Goal: Information Seeking & Learning: Find specific fact

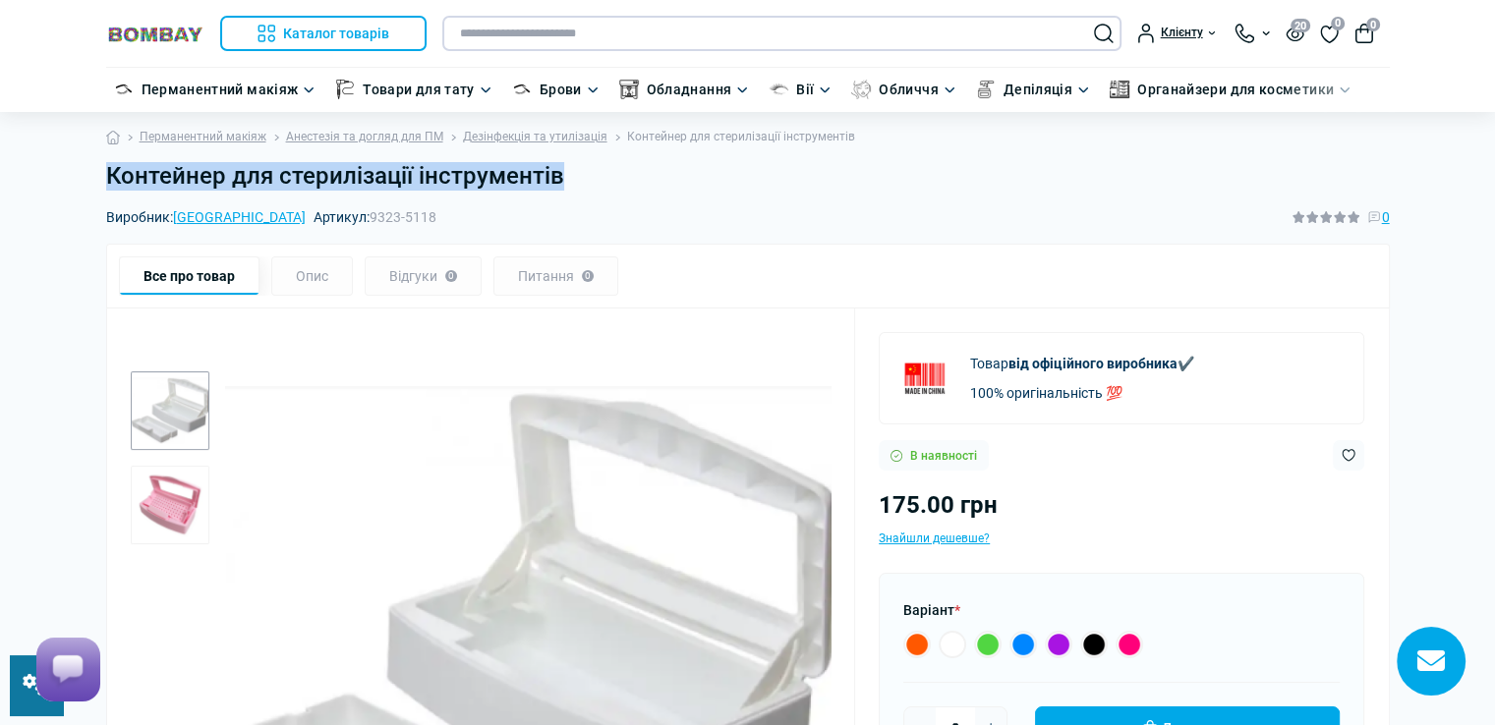
click at [515, 31] on input "text" at bounding box center [781, 33] width 679 height 35
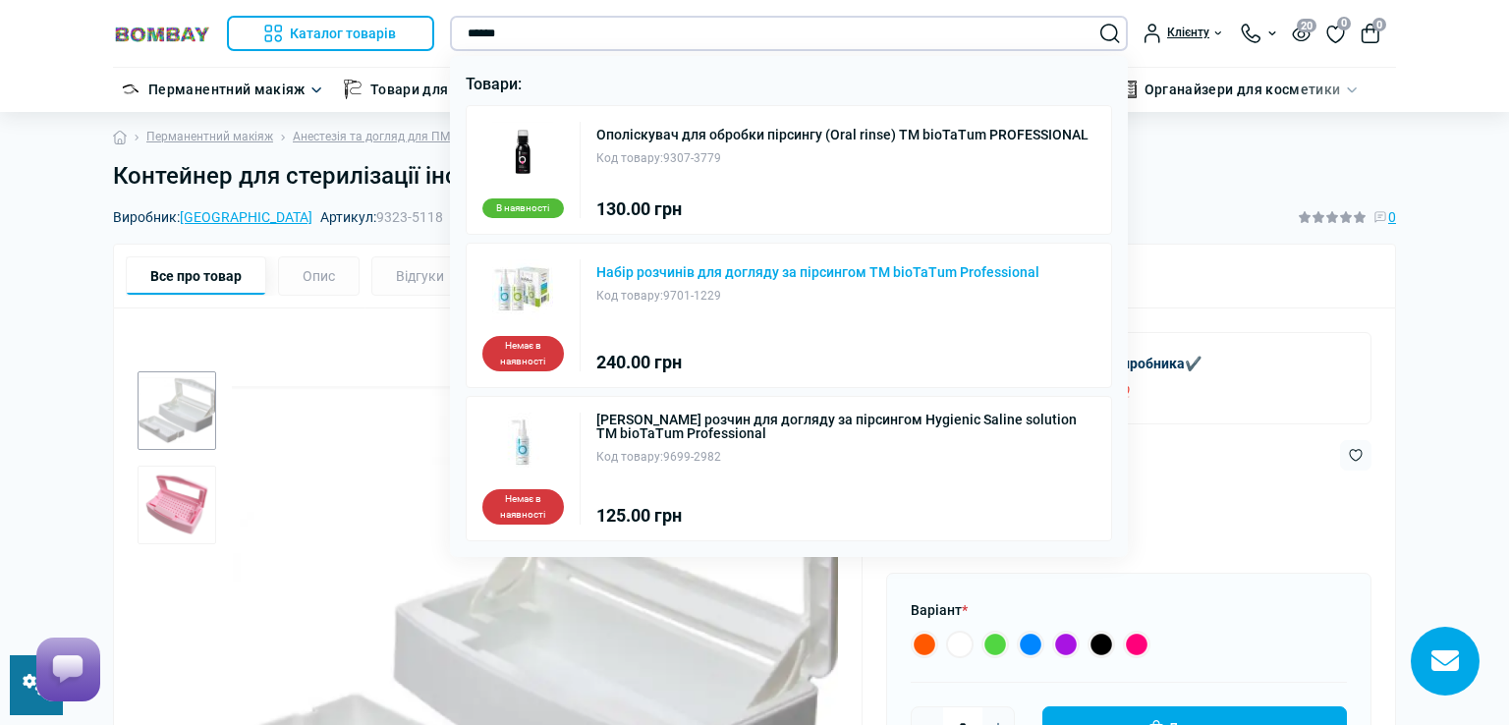
type input "******"
click at [818, 265] on link "Набір розчинів для догляду за пірсингом ТМ bioTaTum Professional" at bounding box center [817, 272] width 443 height 14
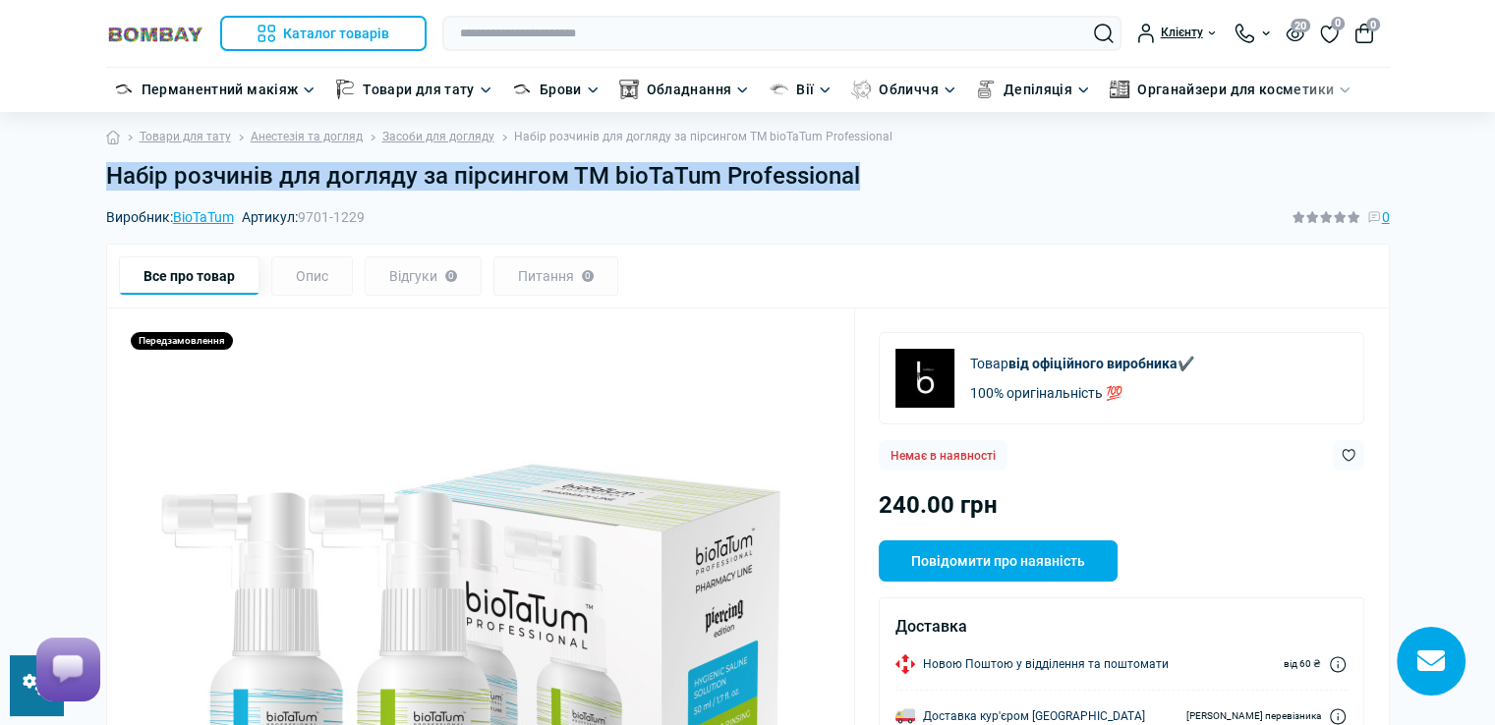
drag, startPoint x: 875, startPoint y: 174, endPoint x: 112, endPoint y: 176, distance: 762.6
click at [112, 176] on h1 "Набір розчинів для догляду за пірсингом ТМ bioTaTum Professional" at bounding box center [747, 176] width 1283 height 28
copy h1 "Набір розчинів для догляду за пірсингом ТМ bioTaTum Professional"
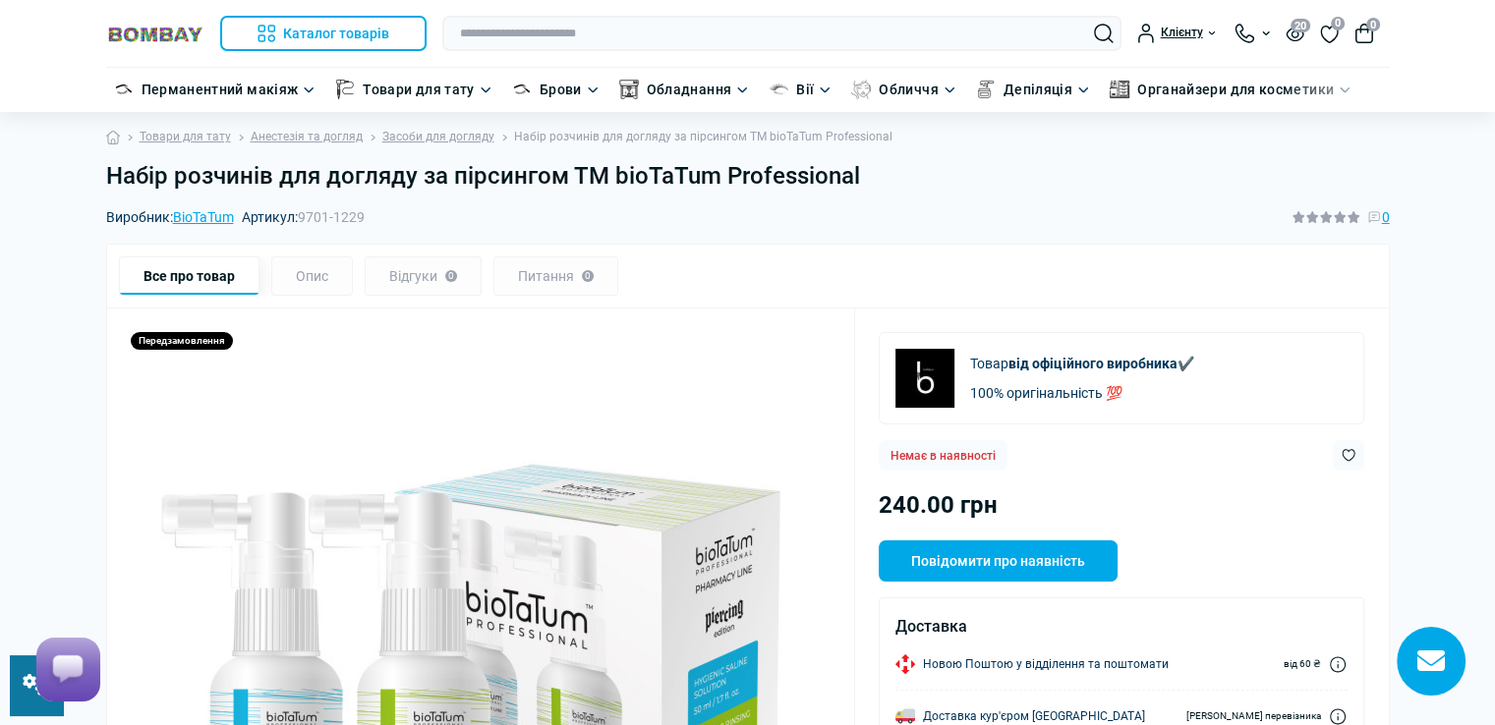
click at [578, 215] on div "Виробник: BioTaTum Артикул: 9701-1229 0" at bounding box center [747, 217] width 1283 height 22
drag, startPoint x: 571, startPoint y: 176, endPoint x: 709, endPoint y: 175, distance: 138.6
click at [709, 175] on h1 "Набір розчинів для догляду за пірсингом ТМ bioTaTum Professional" at bounding box center [747, 176] width 1283 height 28
copy h1 "ТМ bioTaTum"
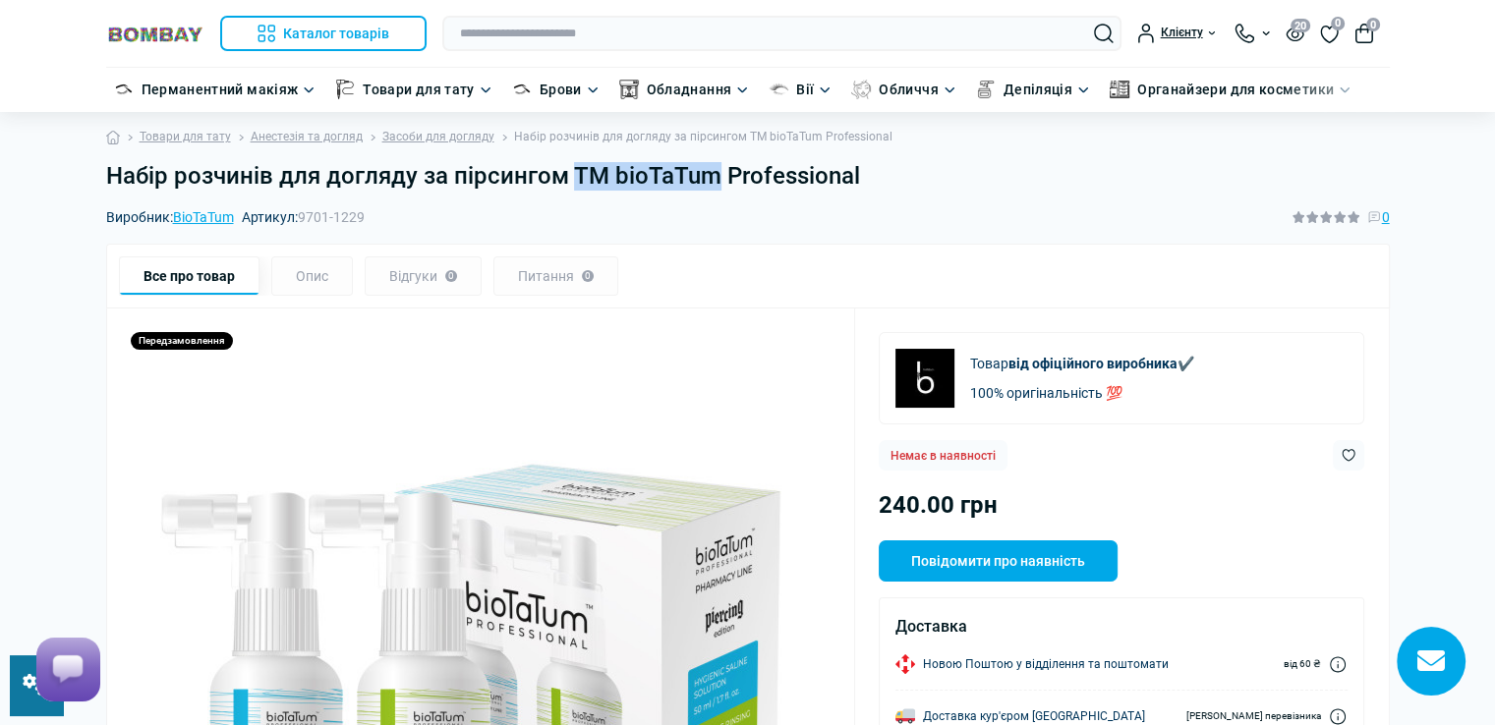
drag, startPoint x: 570, startPoint y: 176, endPoint x: 711, endPoint y: 178, distance: 141.5
click at [711, 178] on h1 "Набір розчинів для догляду за пірсингом ТМ bioTaTum Professional" at bounding box center [747, 176] width 1283 height 28
click at [666, 46] on input "text" at bounding box center [781, 33] width 679 height 35
paste input "**********"
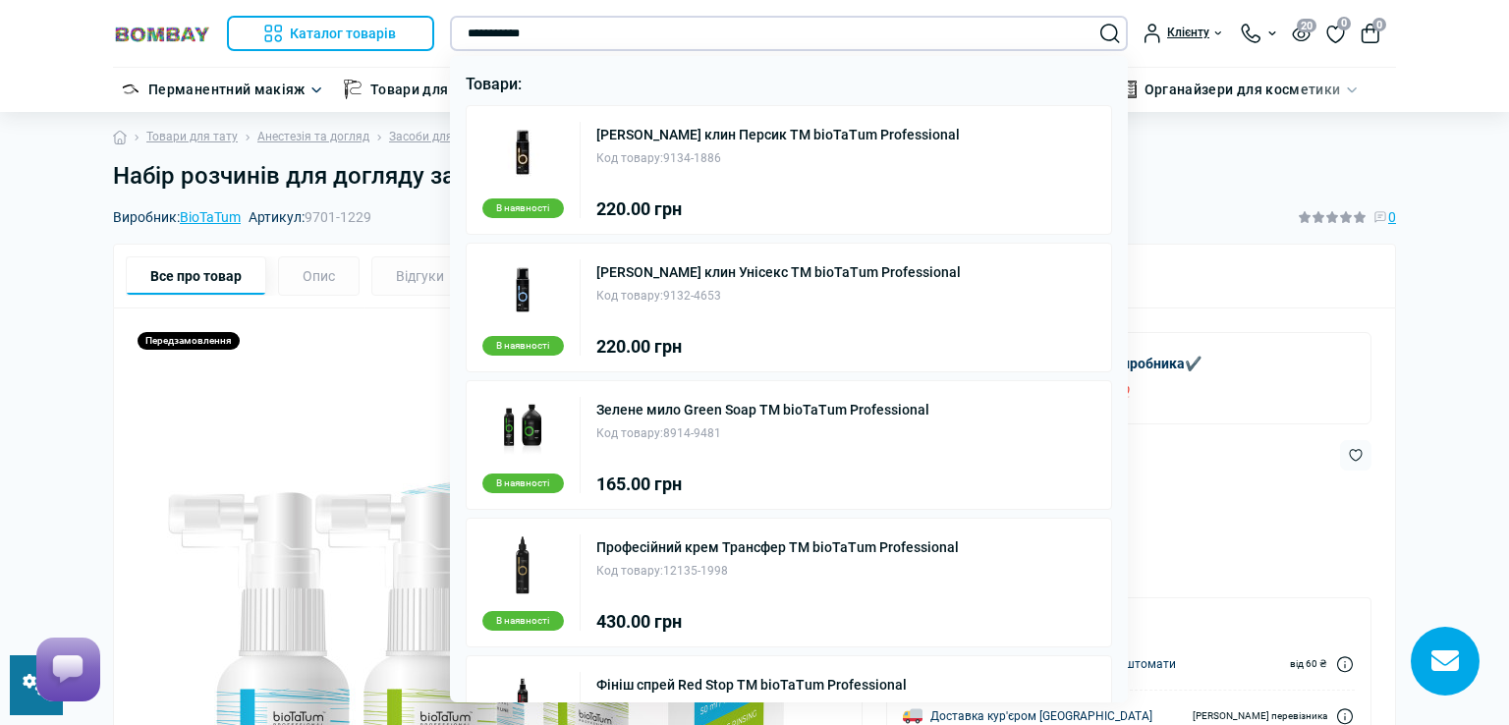
type input "**********"
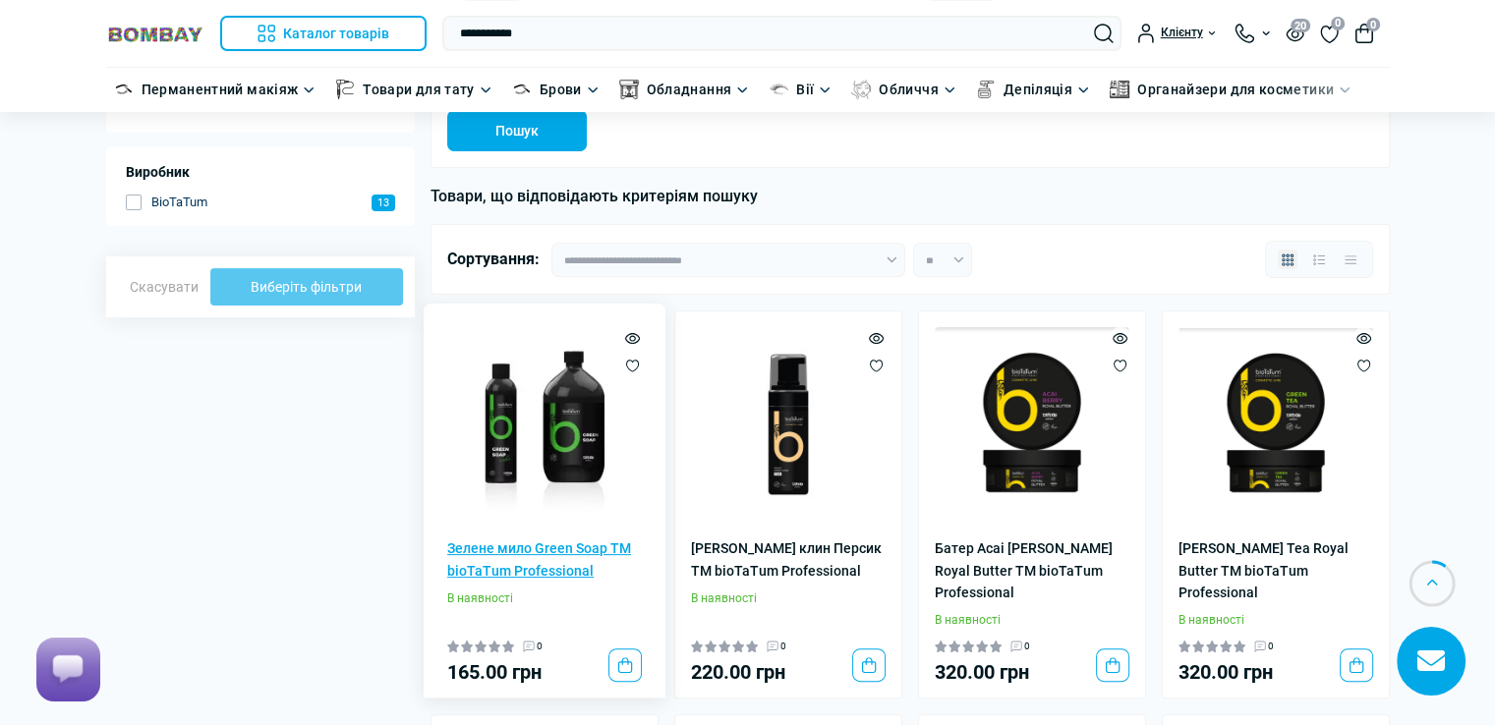
scroll to position [393, 0]
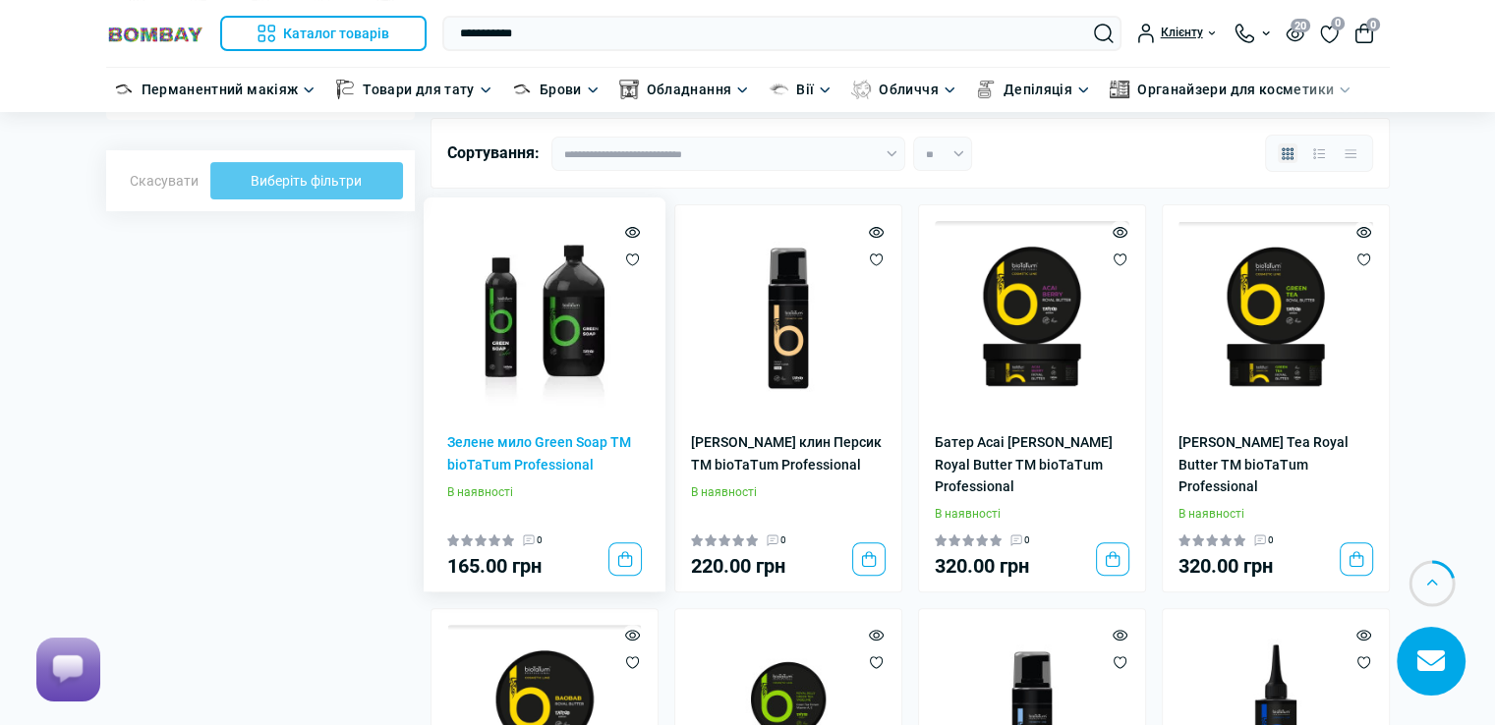
click at [539, 335] on img at bounding box center [544, 318] width 195 height 195
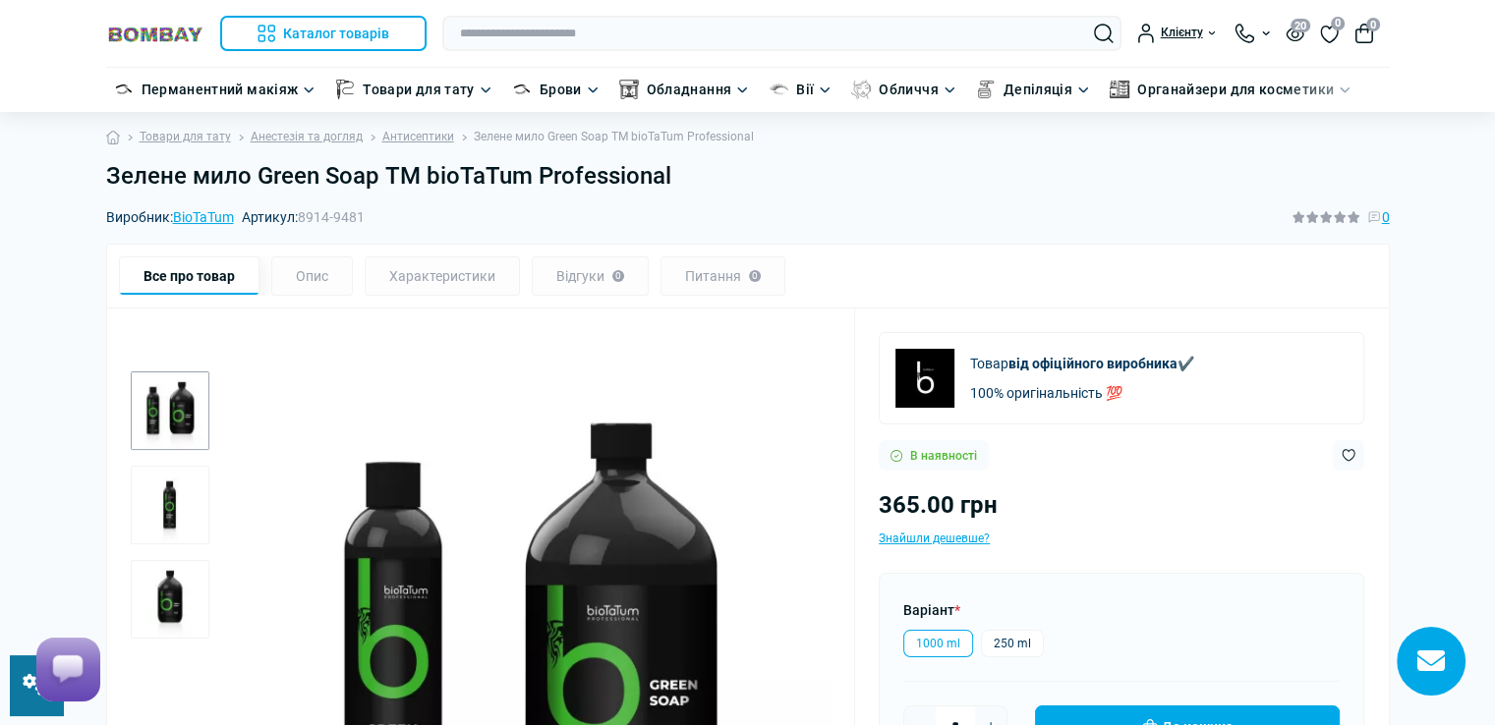
click at [691, 170] on h1 "Зелене мило Green Soap ТМ bioTaTum Professional" at bounding box center [747, 176] width 1283 height 28
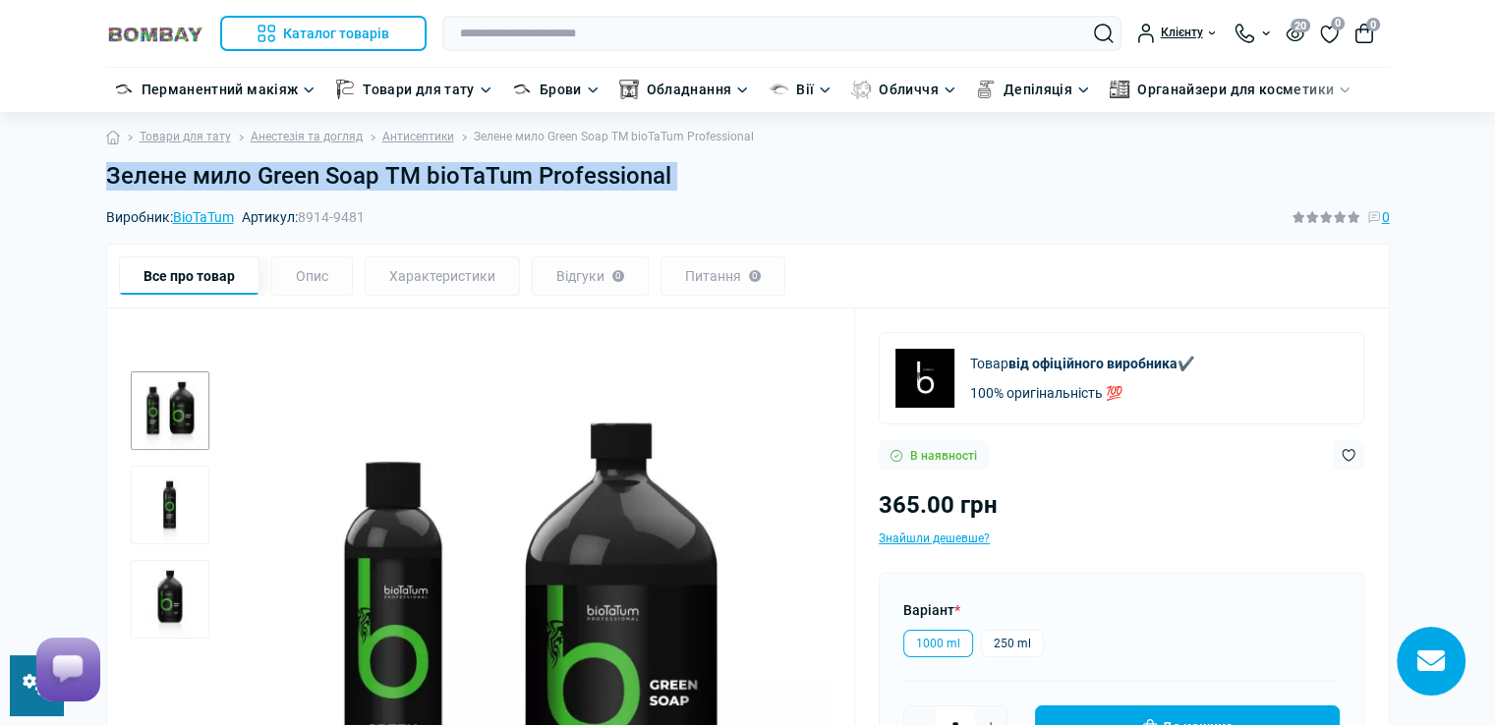
click at [691, 170] on h1 "Зелене мило Green Soap ТМ bioTaTum Professional" at bounding box center [747, 176] width 1283 height 28
copy main "Зелене мило Green Soap ТМ bioTaTum Professional"
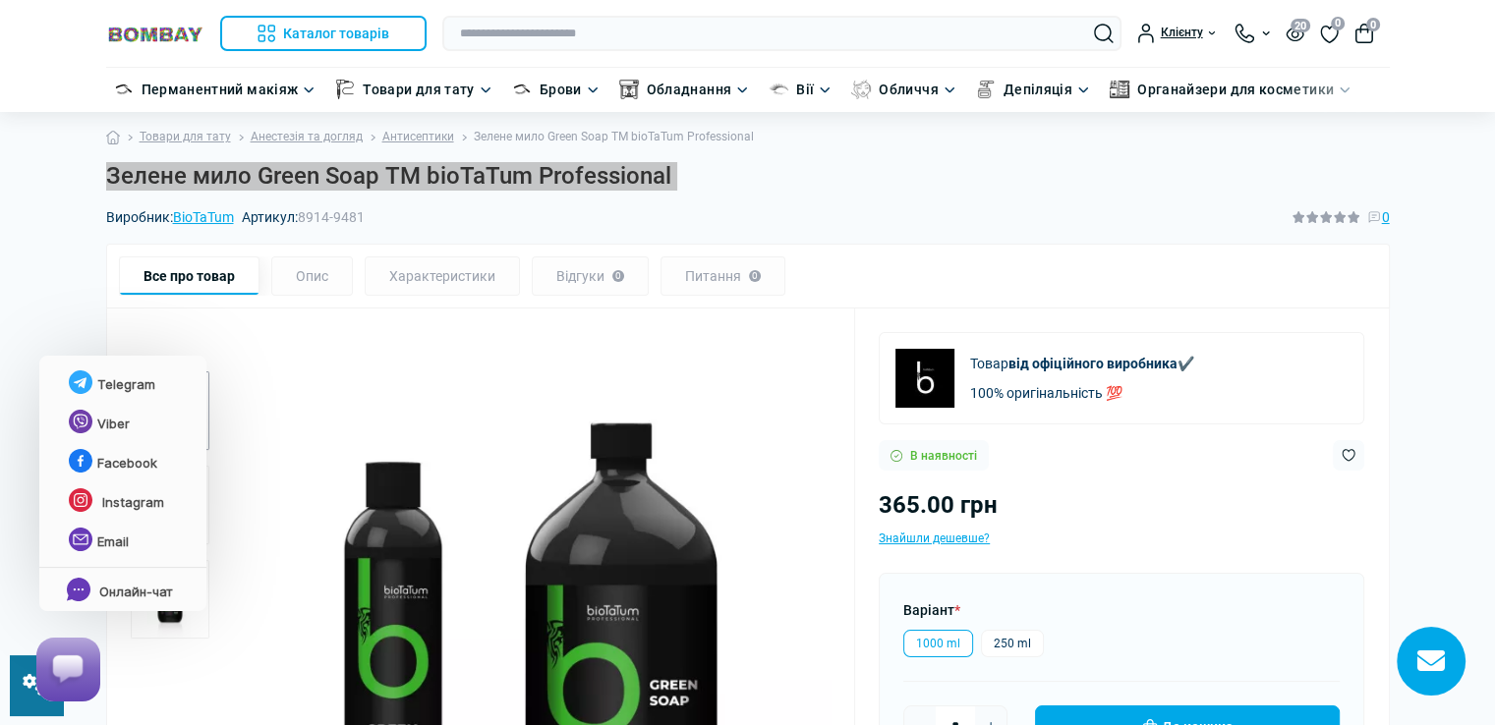
click at [24, 705] on html at bounding box center [64, 669] width 88 height 96
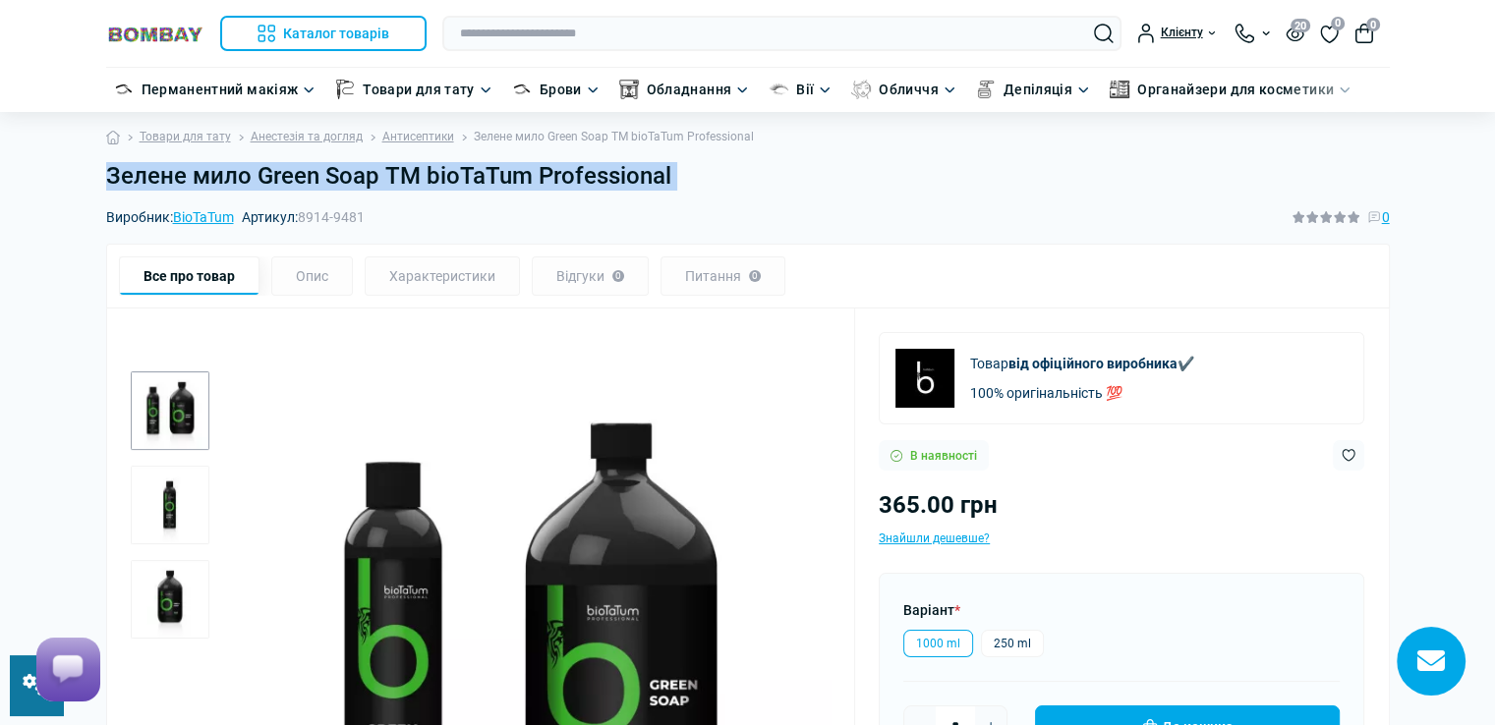
click at [1038, 166] on h1 "Зелене мило Green Soap ТМ bioTaTum Professional" at bounding box center [747, 176] width 1283 height 28
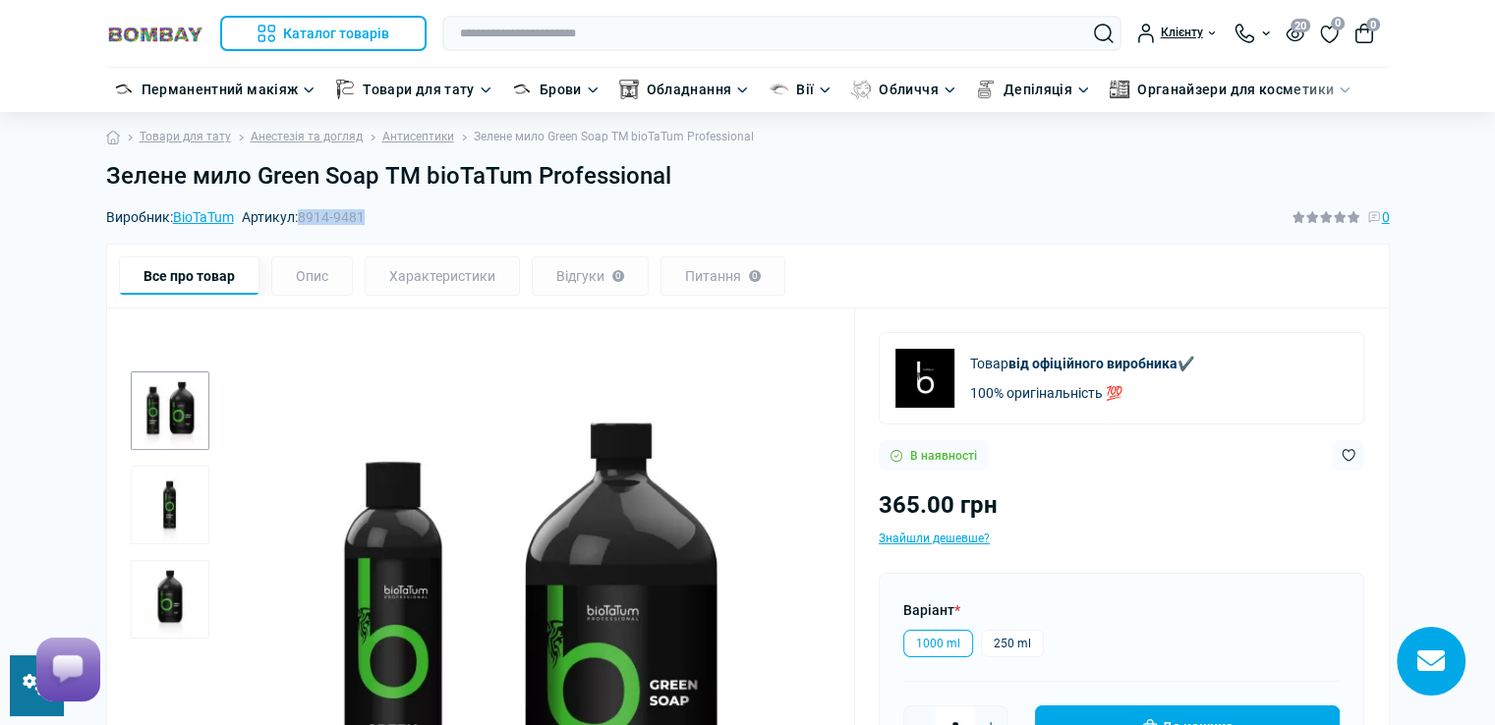
drag, startPoint x: 303, startPoint y: 217, endPoint x: 372, endPoint y: 215, distance: 69.8
click at [372, 215] on div "Виробник: BioTaTum Артикул: 8914-9481 0" at bounding box center [747, 217] width 1283 height 22
copy span "8914-9481"
click at [14, 705] on link at bounding box center [36, 685] width 53 height 60
click at [684, 174] on h1 "Зелене мило Green Soap ТМ bioTaTum Professional" at bounding box center [747, 176] width 1283 height 28
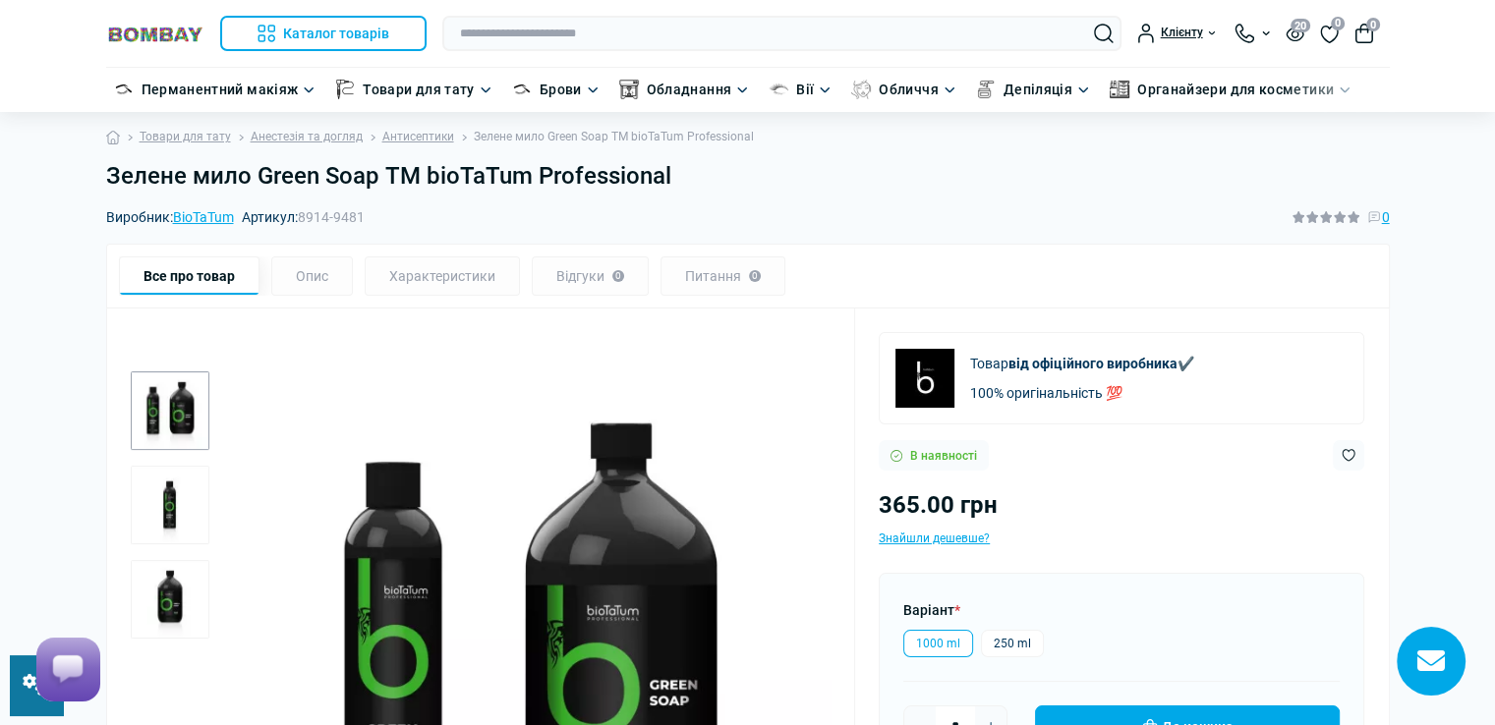
click at [684, 174] on h1 "Зелене мило Green Soap ТМ bioTaTum Professional" at bounding box center [747, 176] width 1283 height 28
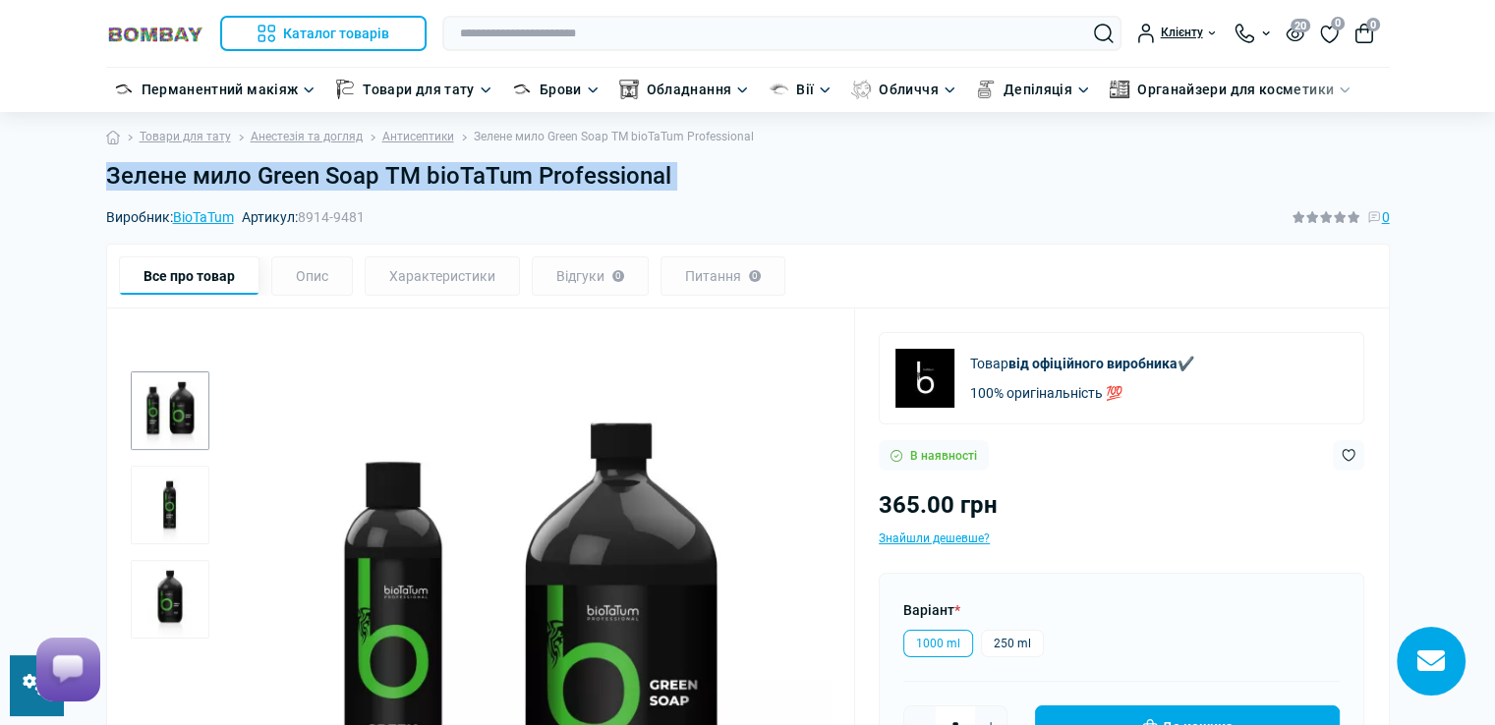
click at [684, 174] on h1 "Зелене мило Green Soap ТМ bioTaTum Professional" at bounding box center [747, 176] width 1283 height 28
copy main "Зелене мило Green Soap ТМ bioTaTum Professional"
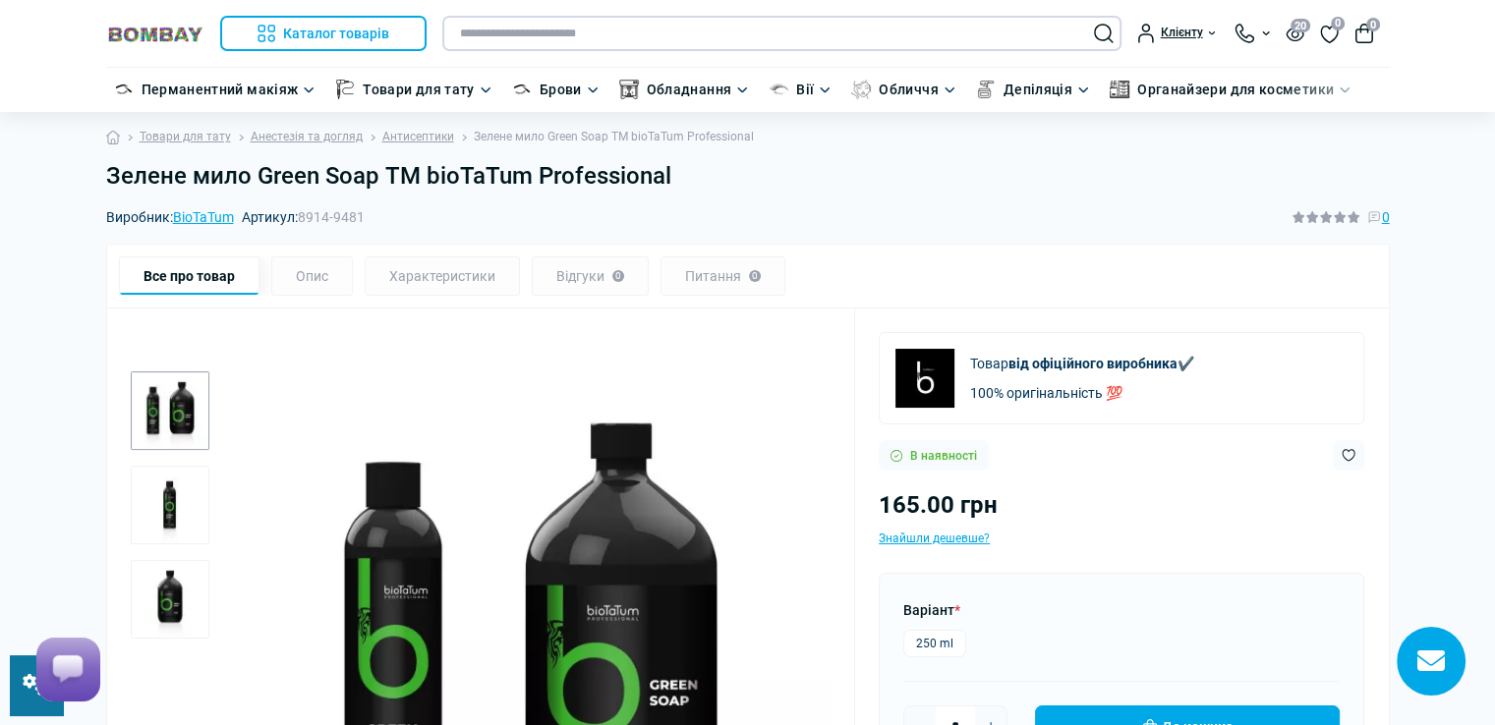
click at [767, 32] on input "text" at bounding box center [781, 33] width 679 height 35
paste input "**********"
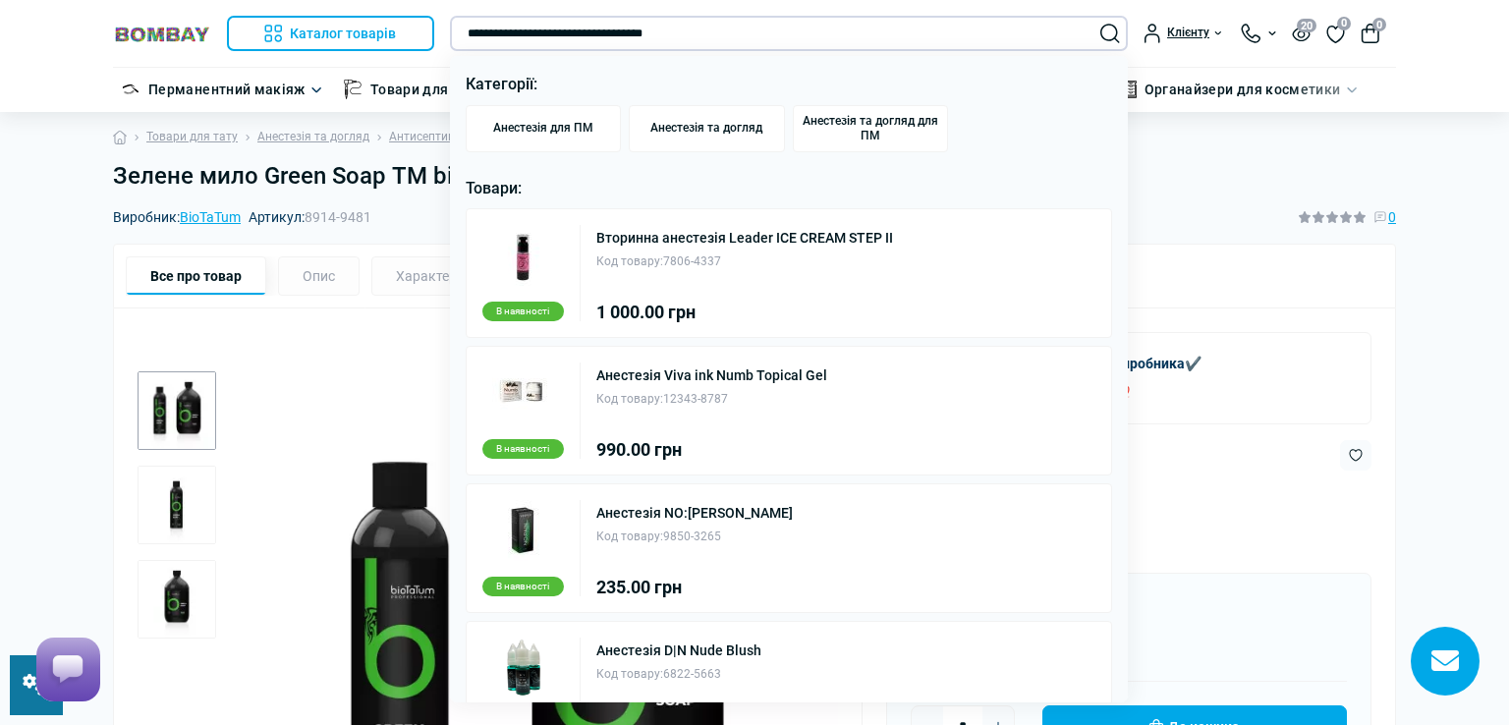
click at [570, 36] on input "**********" at bounding box center [789, 33] width 679 height 35
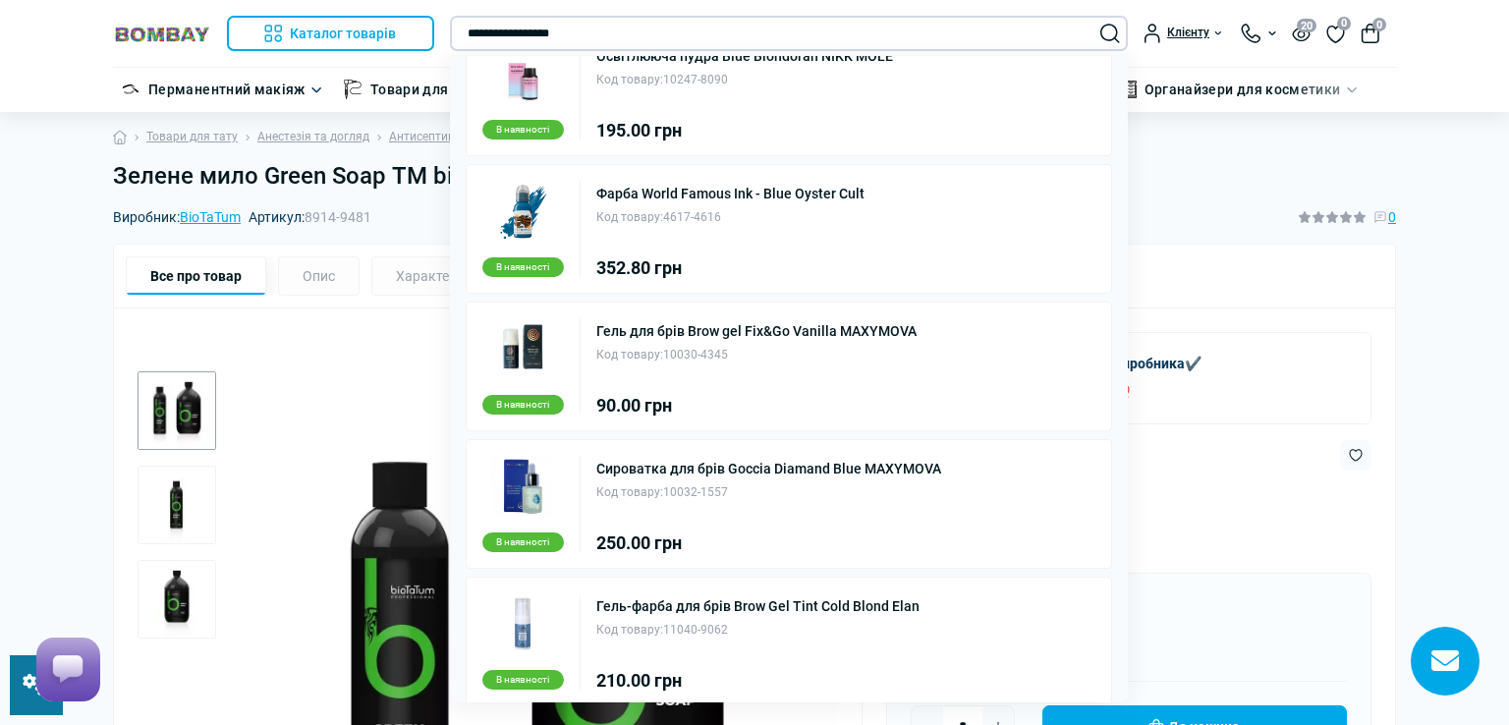
scroll to position [507, 0]
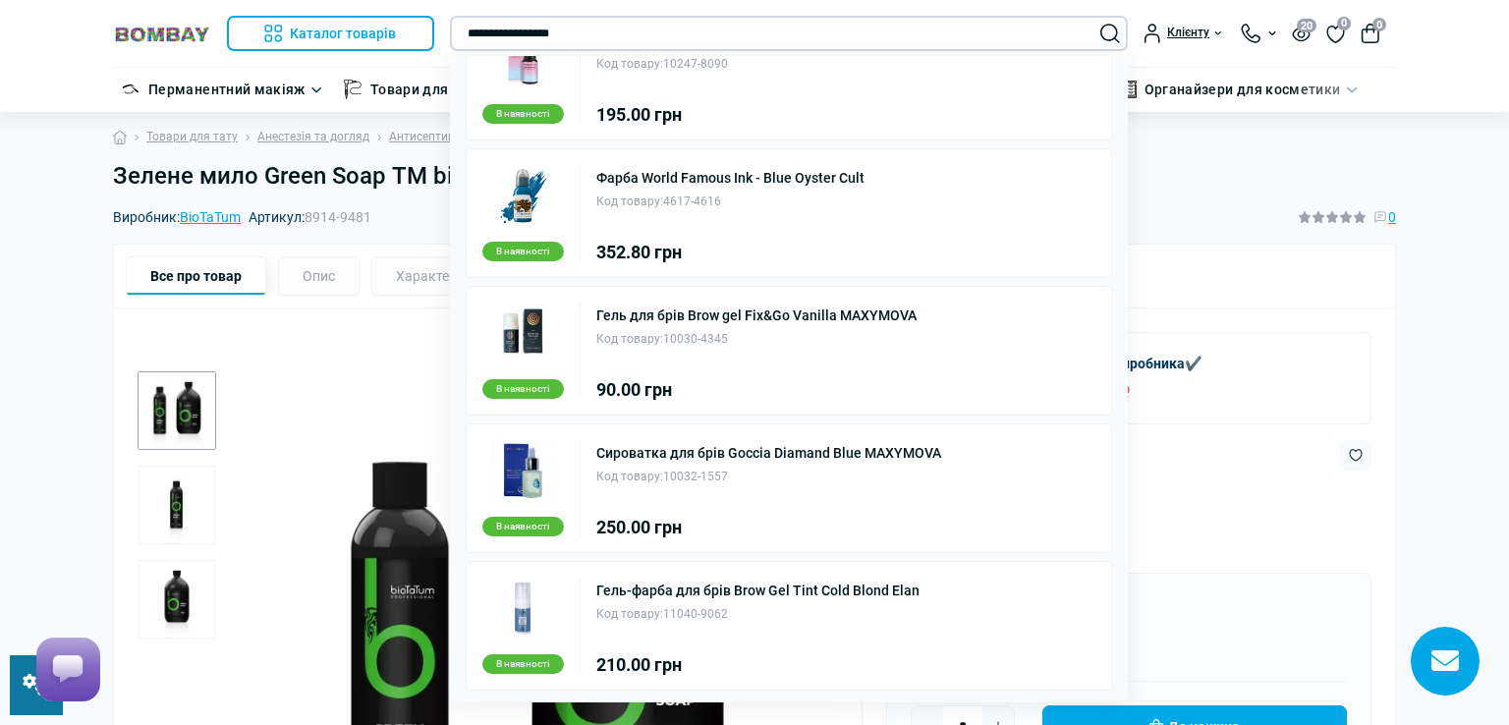
click at [629, 27] on input "**********" at bounding box center [789, 33] width 679 height 35
click at [597, 32] on input "**********" at bounding box center [789, 33] width 679 height 35
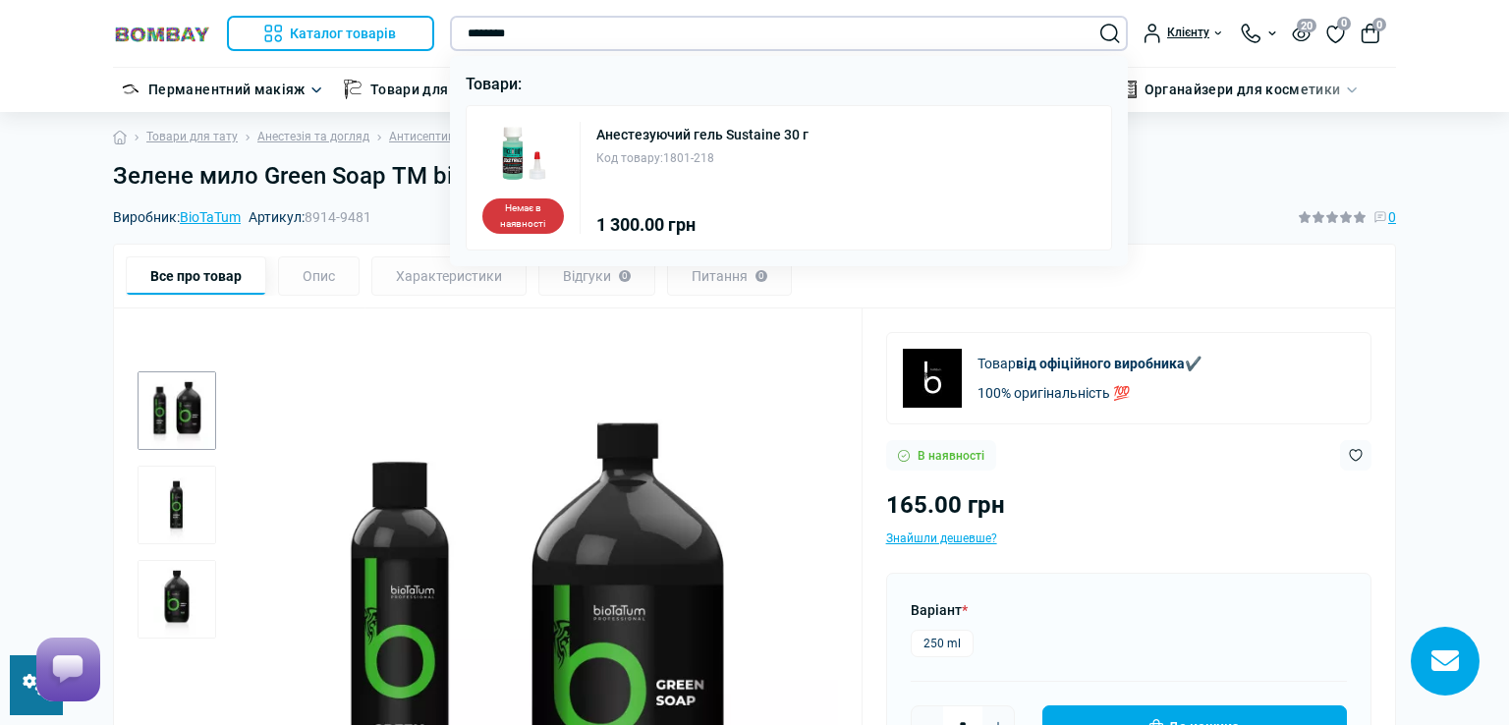
scroll to position [0, 0]
type input "********"
click at [670, 125] on div "Анестезуючий гель Sustaine 30 г Код товару: 1801-218" at bounding box center [702, 145] width 212 height 46
click at [696, 133] on link "Анестезуючий гель Sustaine 30 г" at bounding box center [702, 135] width 212 height 14
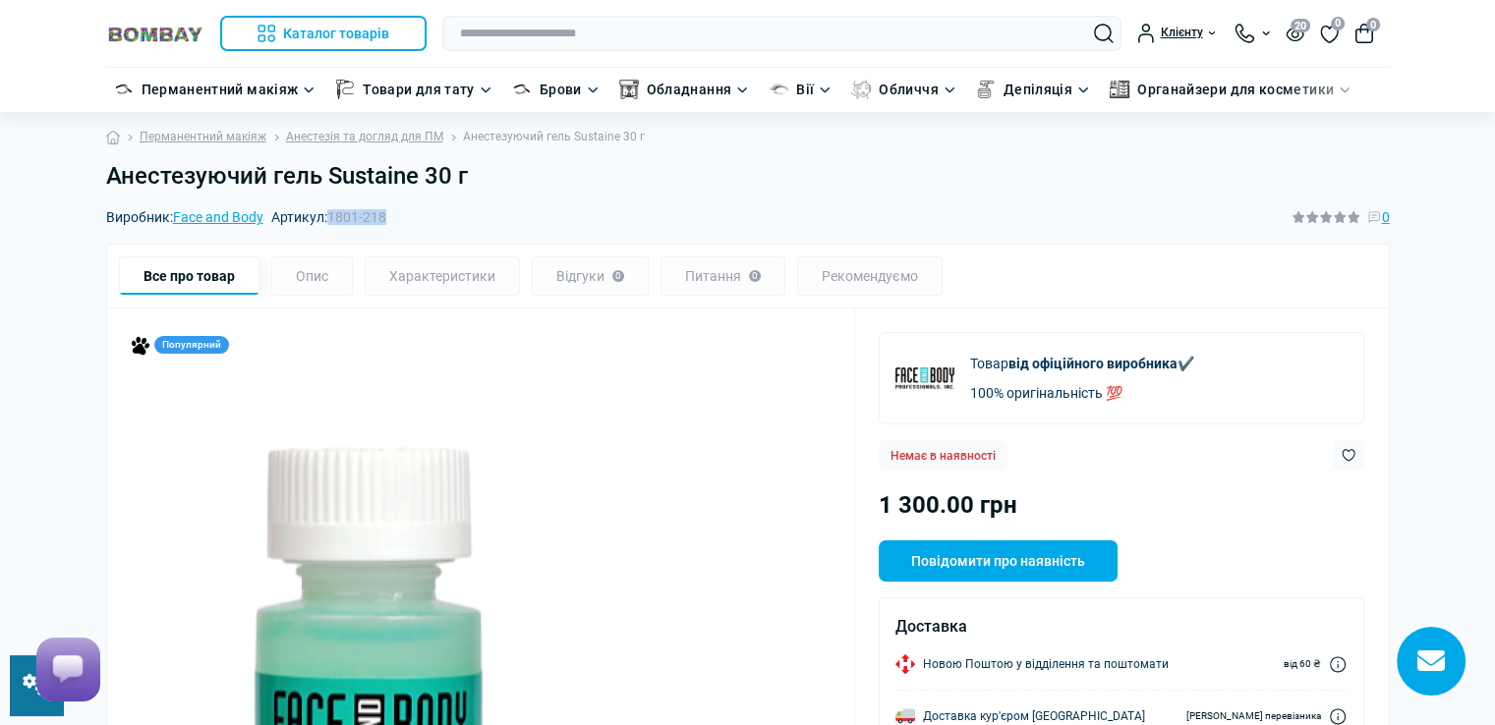
drag, startPoint x: 333, startPoint y: 218, endPoint x: 395, endPoint y: 224, distance: 62.2
click at [395, 224] on div "Виробник: Face and Body Артикул: 1801-218 0" at bounding box center [747, 217] width 1283 height 22
copy span "1801-218"
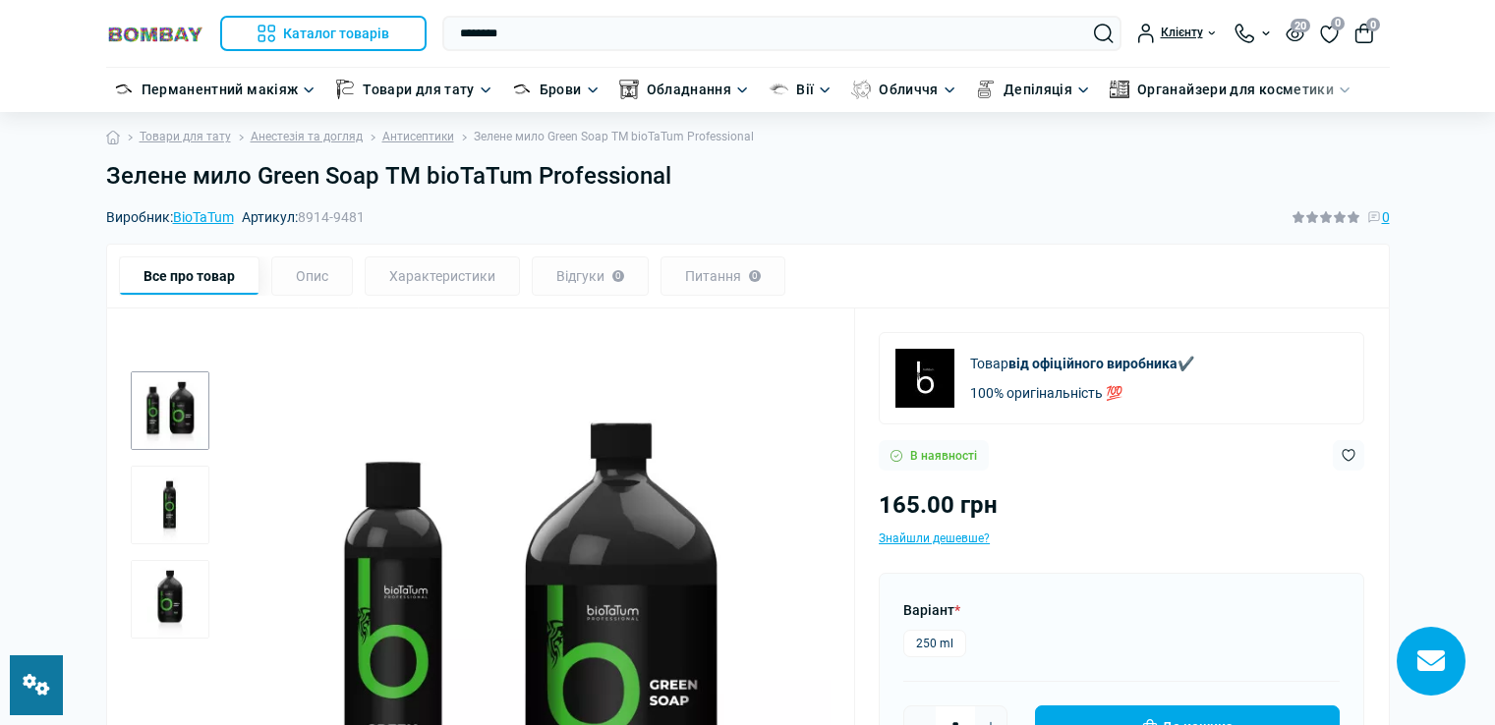
click at [681, 188] on div "Зелене мило Green Soap ТМ bioTaTum Professional" at bounding box center [747, 184] width 1307 height 44
